Goal: Task Accomplishment & Management: Register for event/course

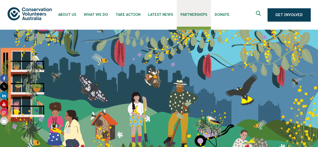
click at [189, 14] on span "Partnerships" at bounding box center [193, 15] width 27 height 4
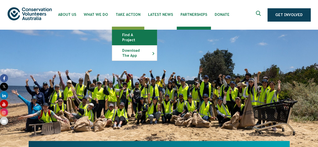
click at [124, 35] on link "Find a project" at bounding box center [134, 37] width 45 height 15
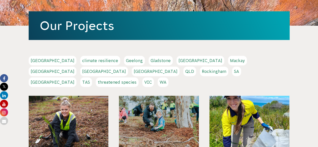
scroll to position [80, 0]
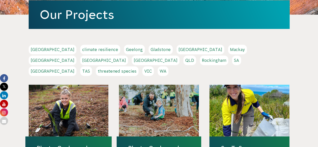
click at [76, 66] on link "Sydney" at bounding box center [53, 71] width 48 height 10
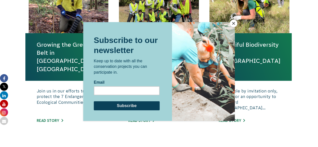
scroll to position [212, 0]
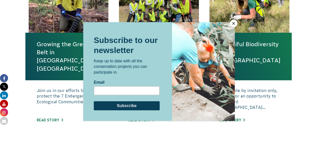
drag, startPoint x: 233, startPoint y: 23, endPoint x: 236, endPoint y: 23, distance: 2.6
click at [234, 23] on button "Close" at bounding box center [233, 24] width 8 height 8
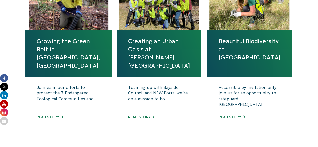
scroll to position [214, 0]
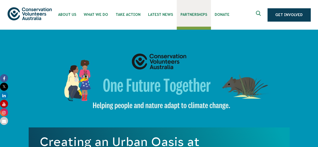
click at [202, 14] on span "Partnerships" at bounding box center [193, 15] width 27 height 4
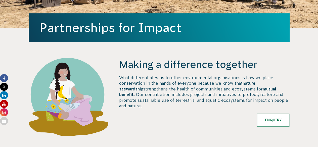
scroll to position [141, 0]
